Goal: Obtain resource: Obtain resource

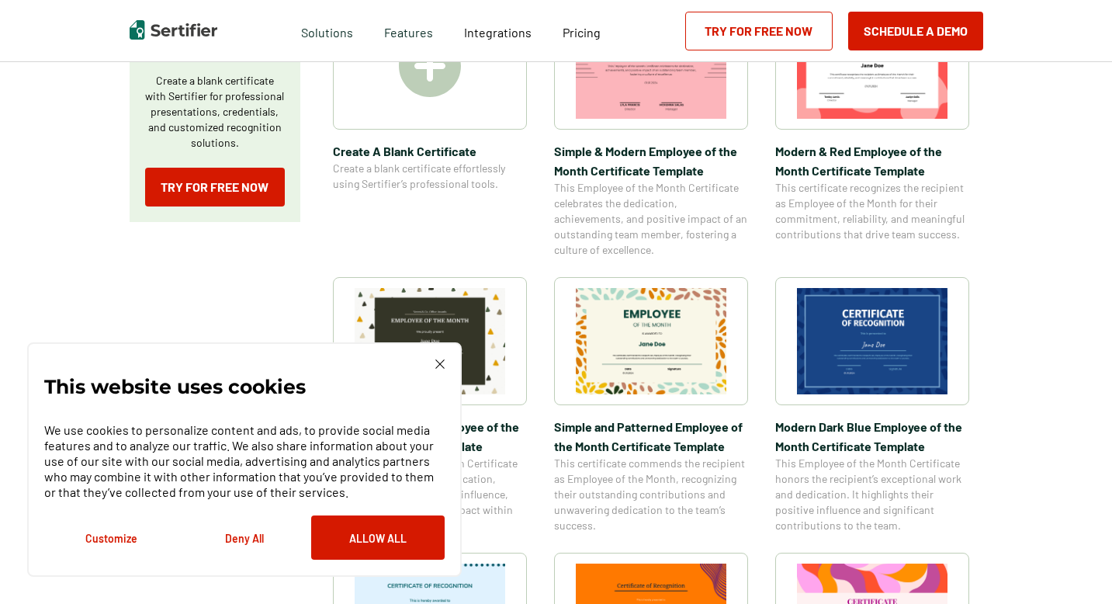
scroll to position [350, 0]
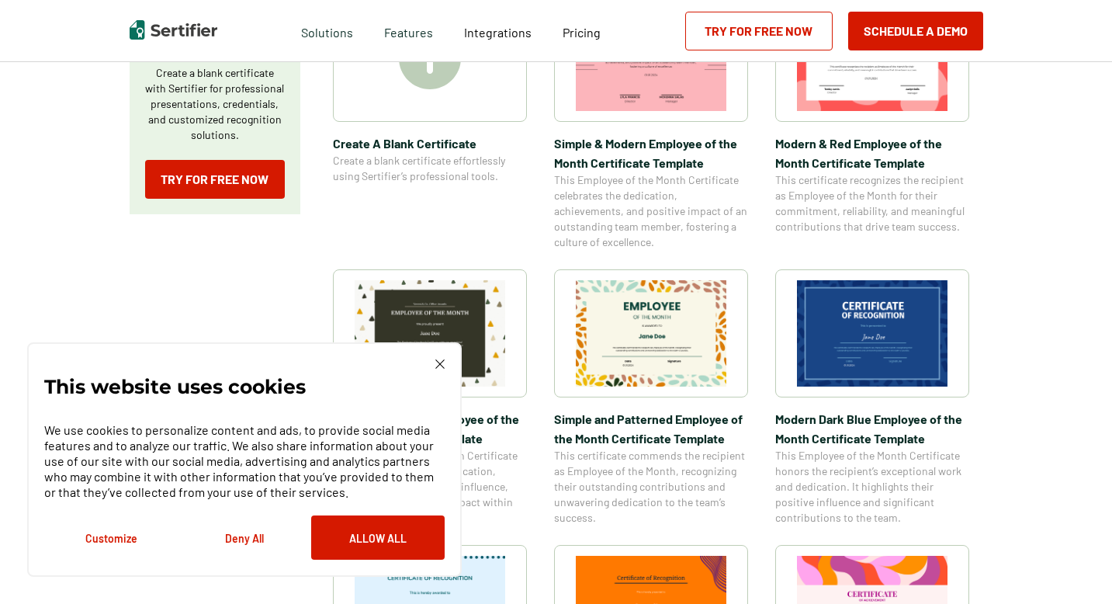
click at [443, 365] on img at bounding box center [439, 363] width 9 height 9
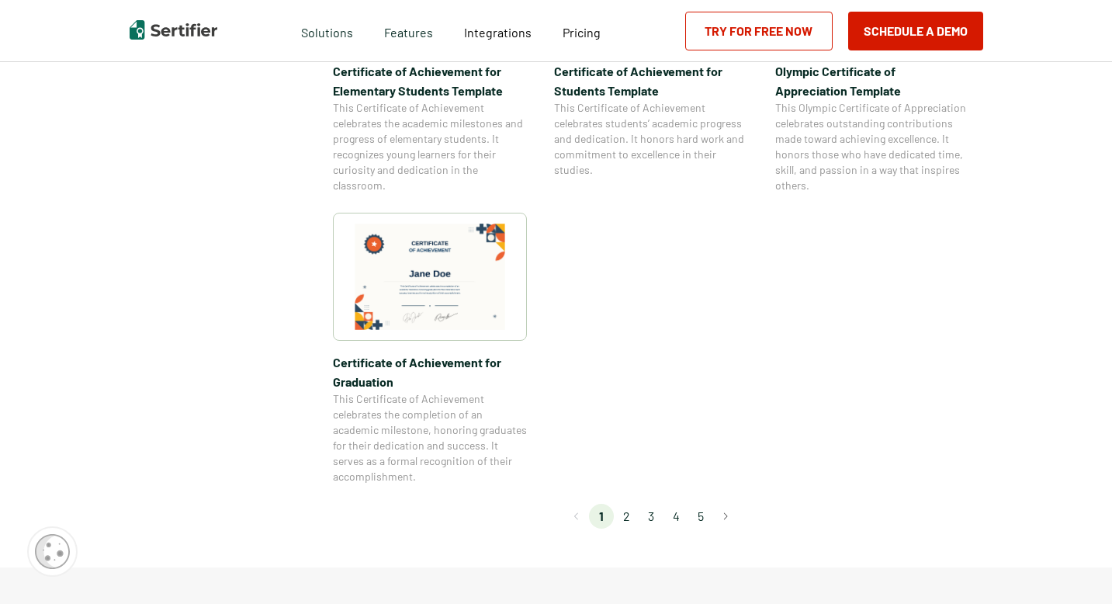
scroll to position [1335, 0]
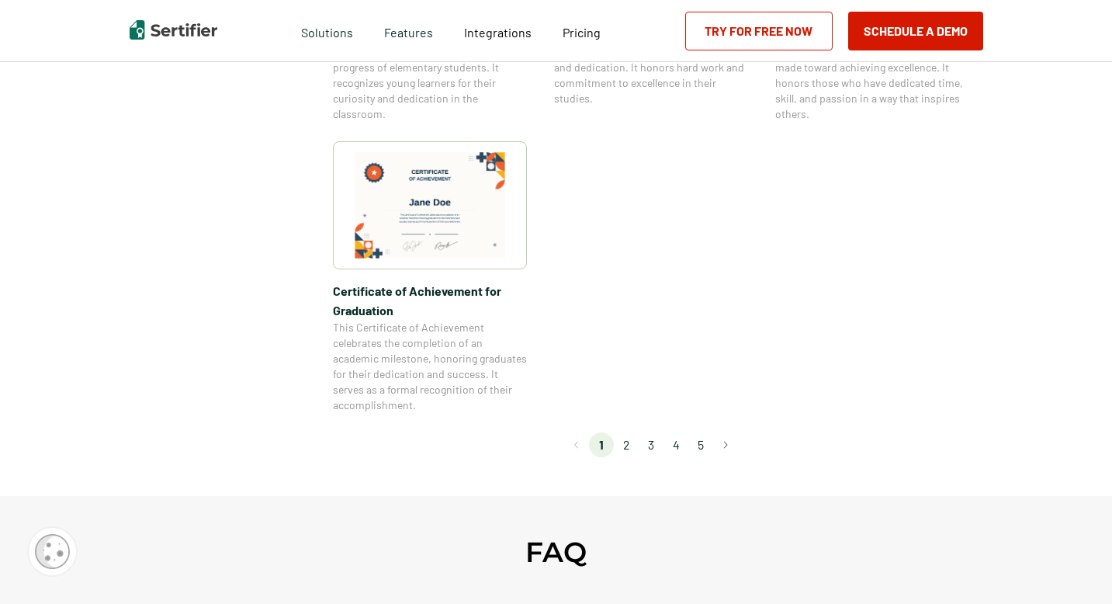
click at [633, 445] on li "2" at bounding box center [626, 444] width 25 height 25
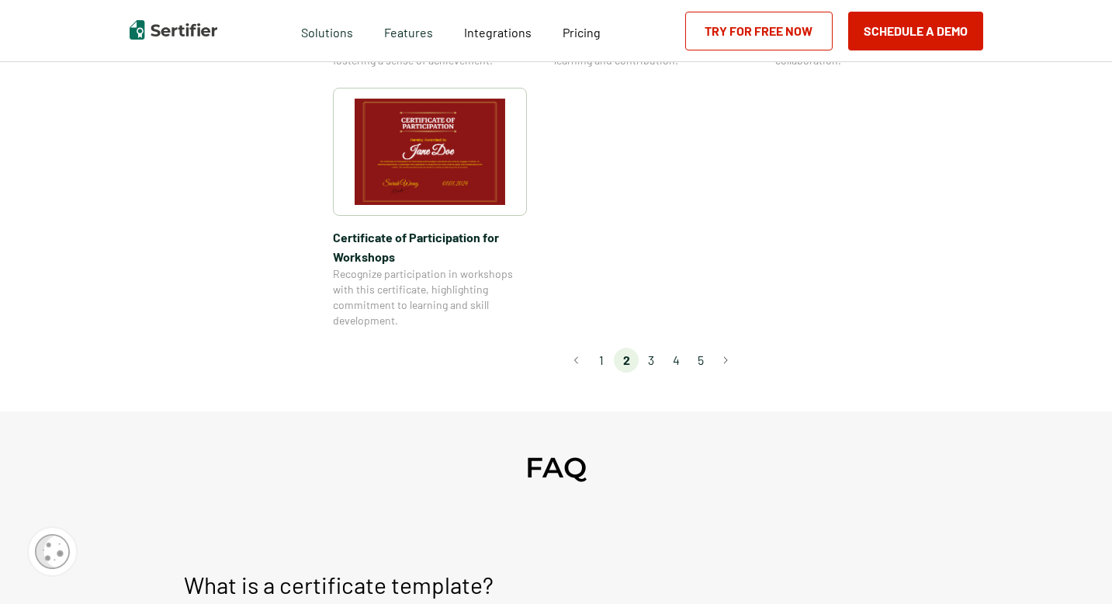
scroll to position [1421, 0]
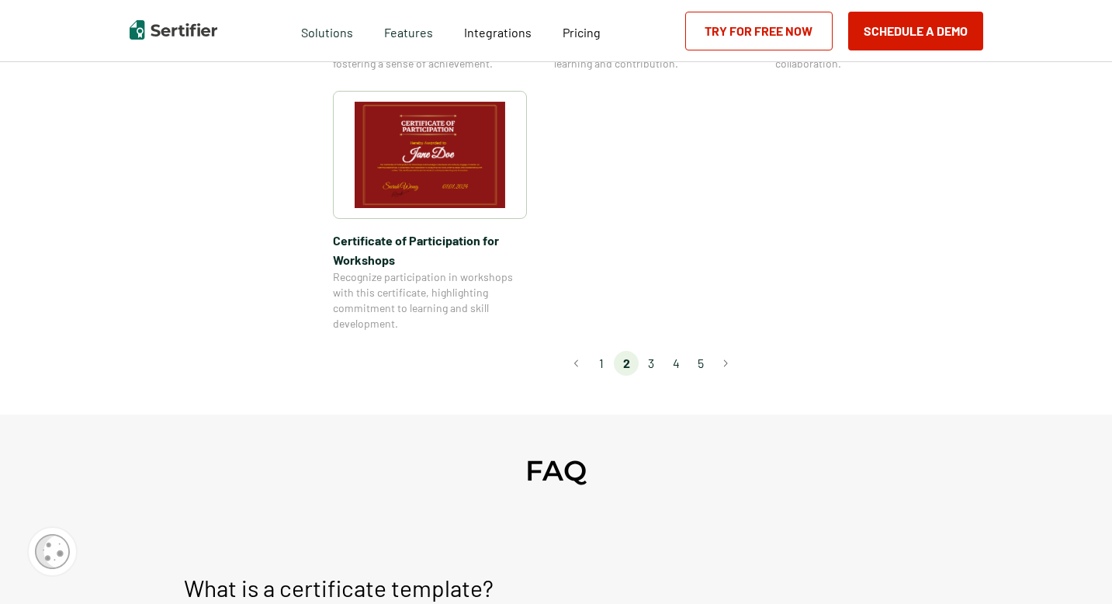
click at [446, 109] on img at bounding box center [430, 155] width 151 height 106
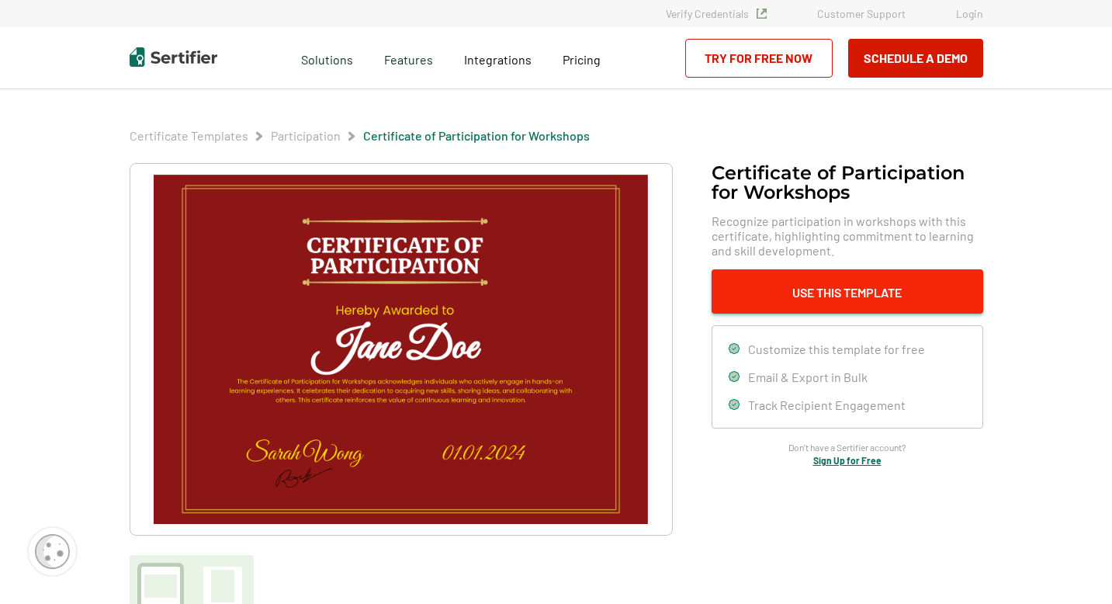
click at [846, 288] on button "Use This Template" at bounding box center [847, 291] width 272 height 44
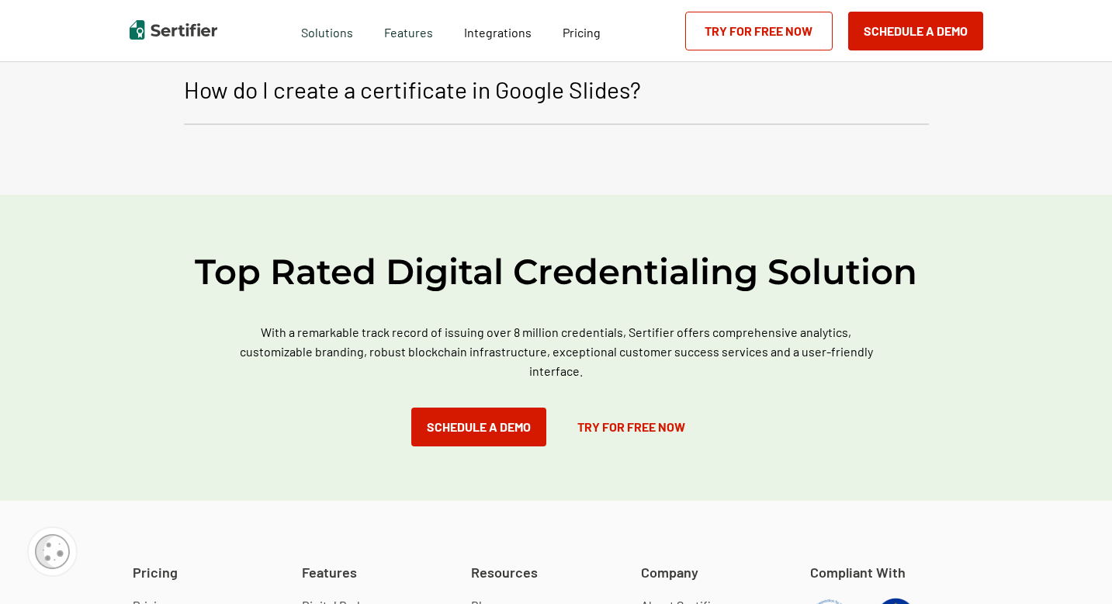
scroll to position [2648, 0]
